Goal: Task Accomplishment & Management: Complete application form

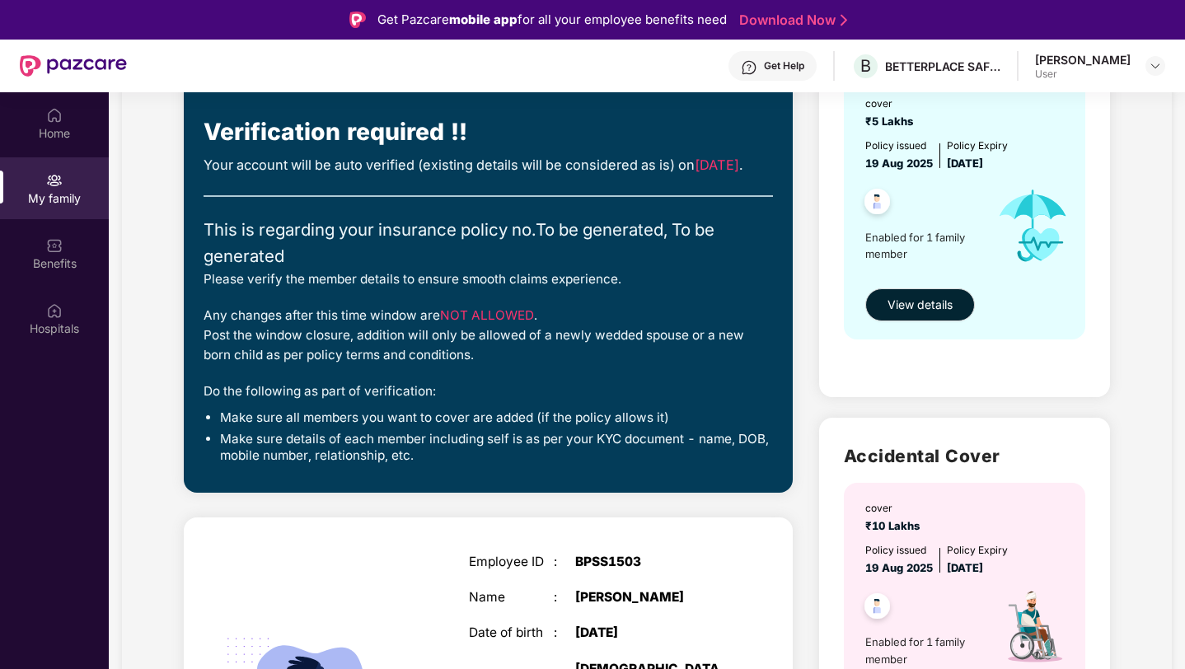
scroll to position [243, 0]
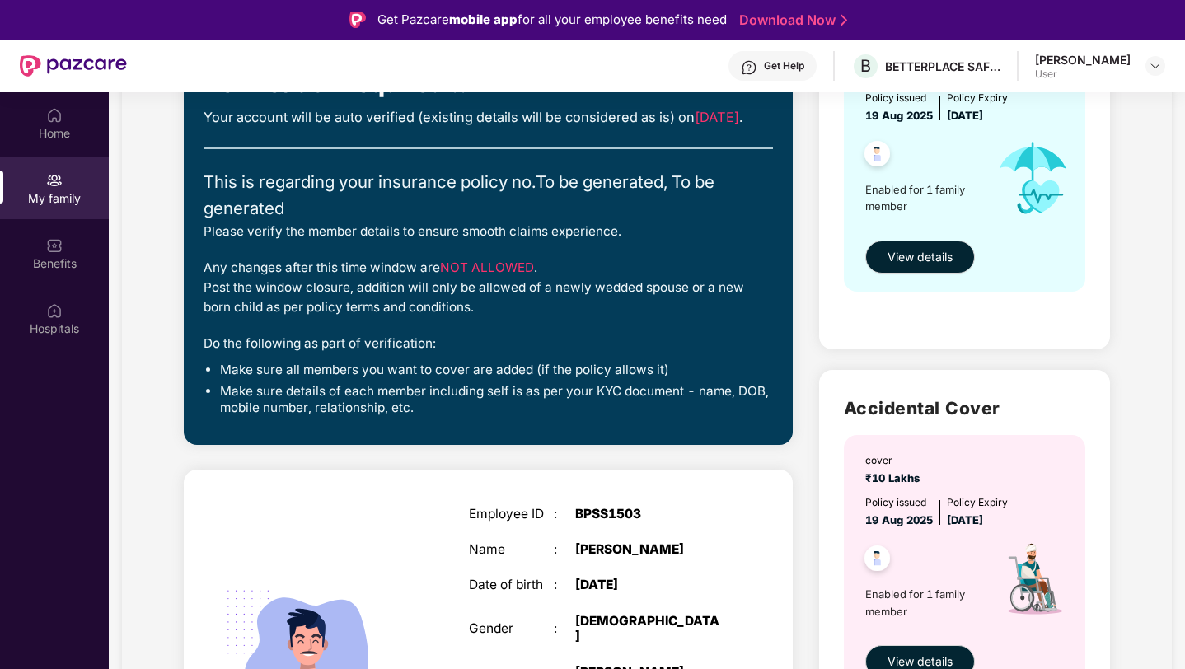
click at [59, 185] on img at bounding box center [54, 180] width 16 height 16
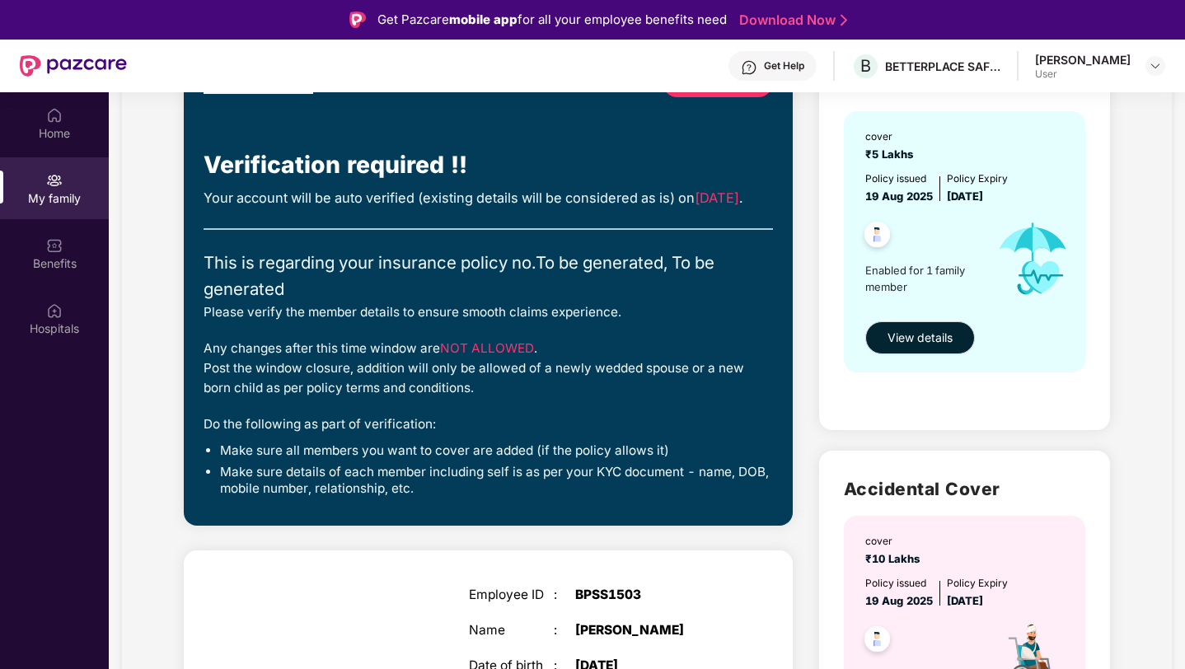
scroll to position [0, 0]
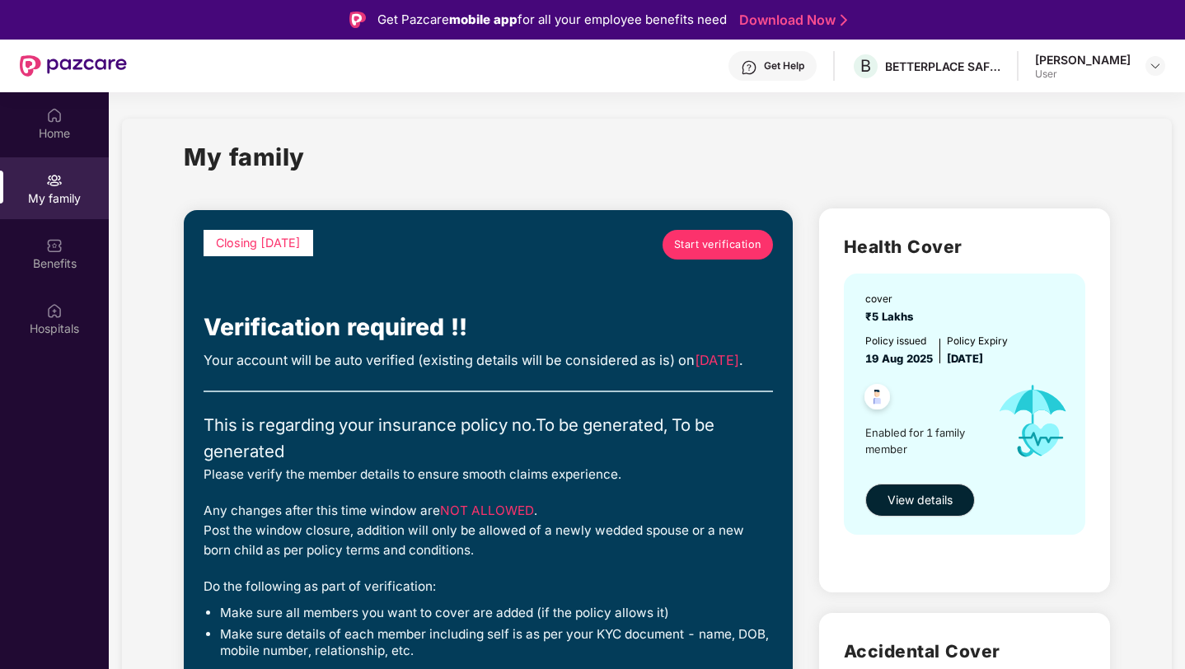
click at [684, 234] on link "Start verification" at bounding box center [718, 245] width 110 height 30
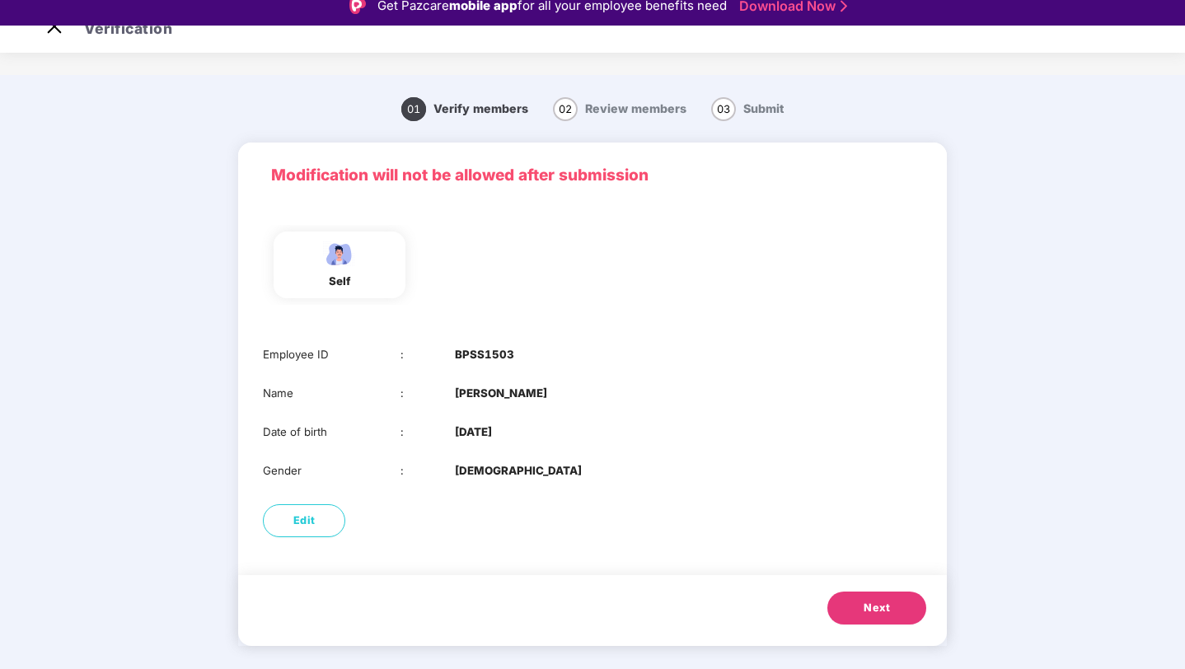
scroll to position [40, 0]
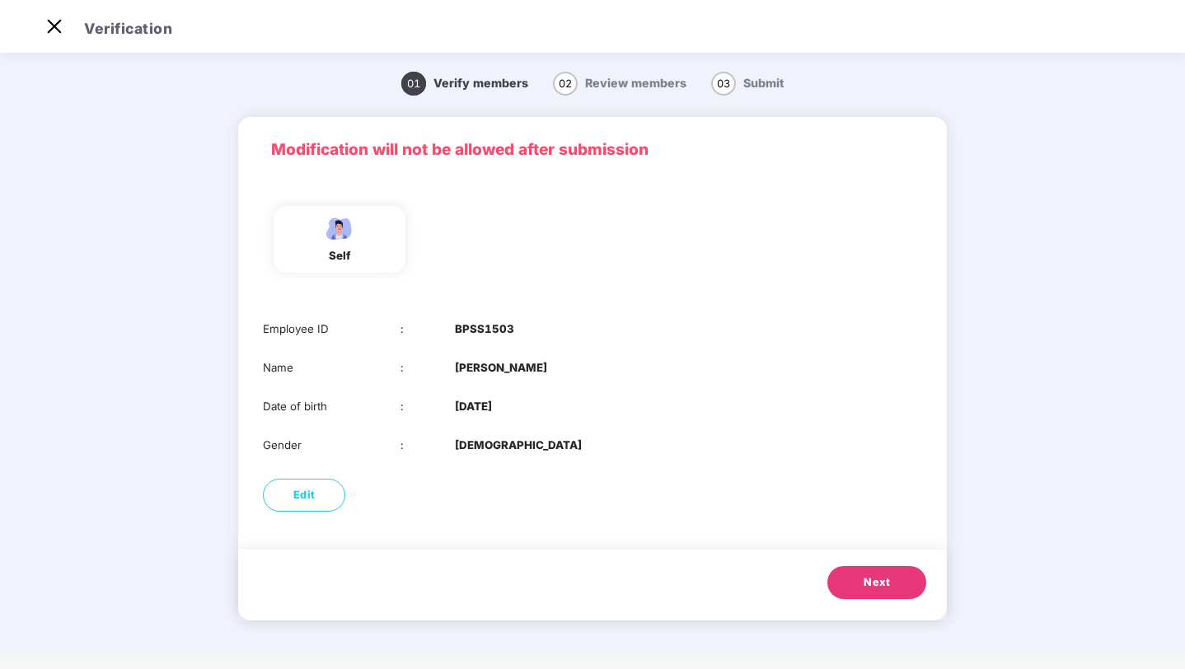
click at [367, 259] on div "self" at bounding box center [340, 239] width 132 height 67
click at [855, 588] on button "Next" at bounding box center [877, 582] width 99 height 33
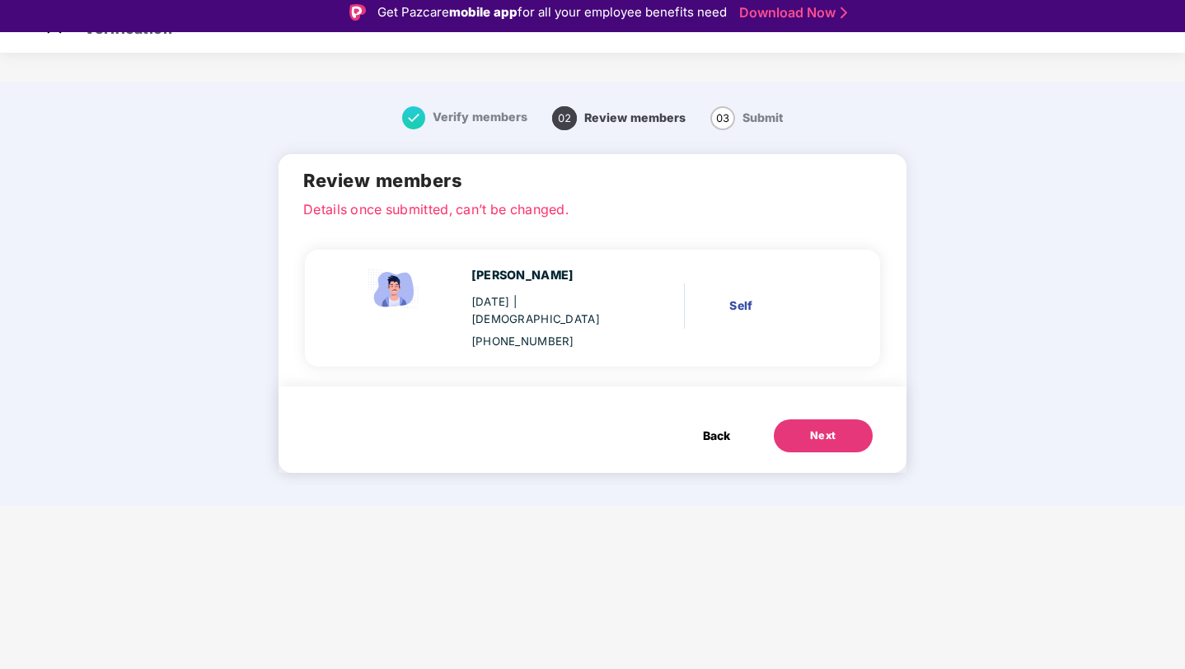
scroll to position [0, 0]
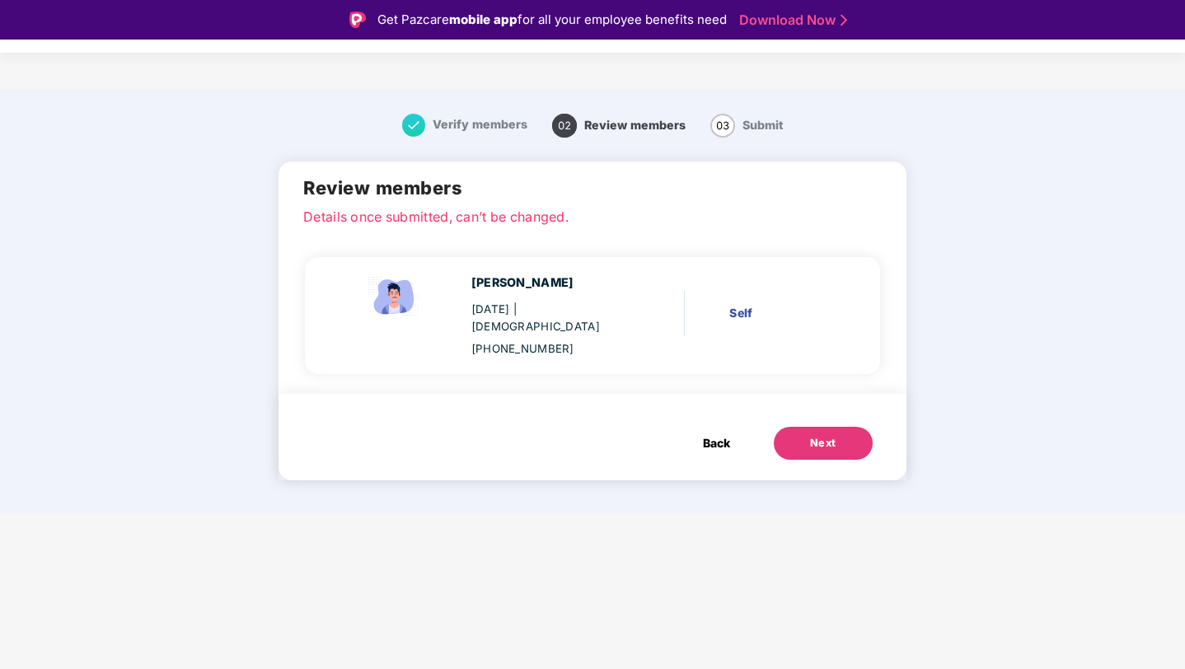
click at [777, 311] on div "Self" at bounding box center [781, 313] width 102 height 18
click at [754, 357] on div "[PERSON_NAME] [DATE] | [DEMOGRAPHIC_DATA] [PHONE_NUMBER] Self" at bounding box center [592, 313] width 575 height 159
click at [735, 411] on div "Back Next" at bounding box center [776, 435] width 220 height 49
